Goal: Information Seeking & Learning: Learn about a topic

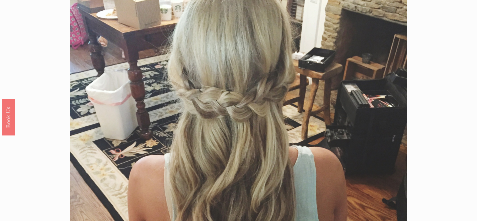
scroll to position [24, 0]
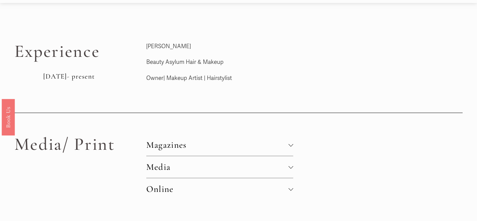
scroll to position [14, 0]
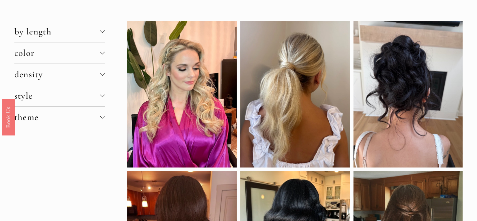
scroll to position [18, 0]
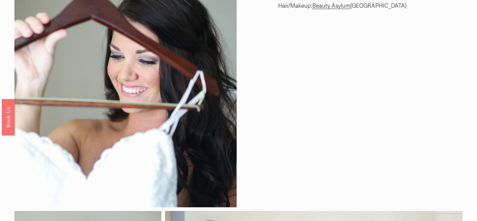
scroll to position [26, 0]
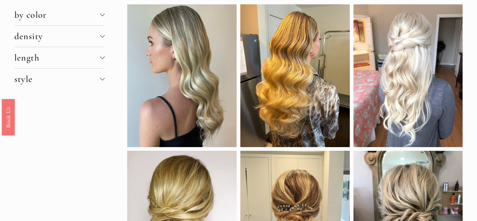
scroll to position [24, 0]
